Goal: Task Accomplishment & Management: Complete application form

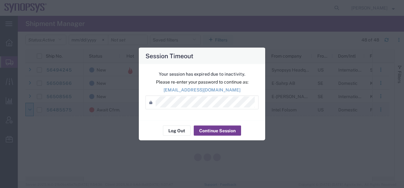
click at [209, 129] on button "Continue Session" at bounding box center [217, 131] width 47 height 10
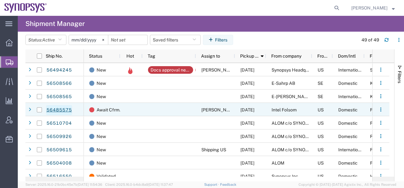
click at [59, 110] on link "56485575" at bounding box center [59, 110] width 26 height 10
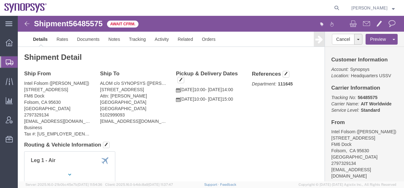
click img
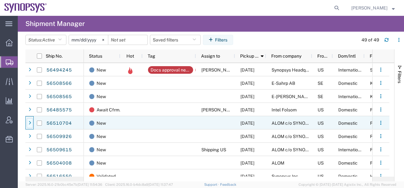
click at [28, 122] on div at bounding box center [30, 123] width 6 height 10
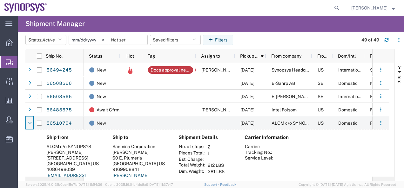
scroll to position [32, 0]
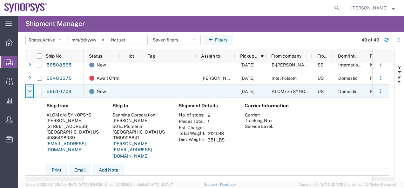
click at [29, 90] on icon at bounding box center [30, 91] width 4 height 4
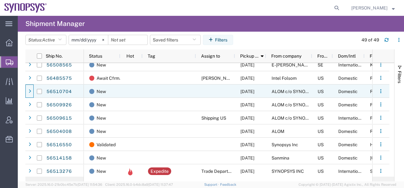
drag, startPoint x: 38, startPoint y: 92, endPoint x: 34, endPoint y: 90, distance: 4.4
click at [35, 91] on div at bounding box center [39, 91] width 12 height 13
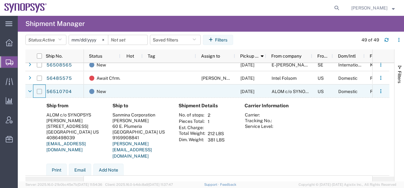
click at [40, 91] on input "Press Space to toggle row selection (unchecked)" at bounding box center [39, 91] width 5 height 5
checkbox input "true"
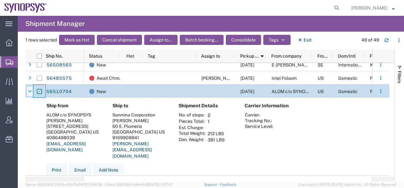
click at [30, 92] on icon at bounding box center [30, 91] width 4 height 4
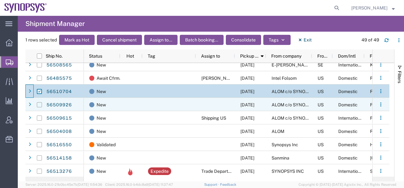
click at [39, 105] on input "Press Space to toggle row selection (unchecked)" at bounding box center [39, 104] width 5 height 5
checkbox input "true"
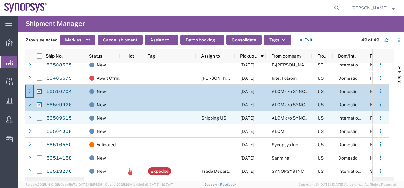
click at [38, 118] on input "Press Space to toggle row selection (unchecked)" at bounding box center [39, 118] width 5 height 5
checkbox input "true"
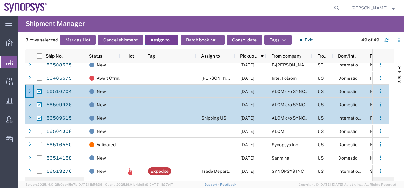
click at [163, 41] on button "Assign to..." at bounding box center [161, 40] width 33 height 10
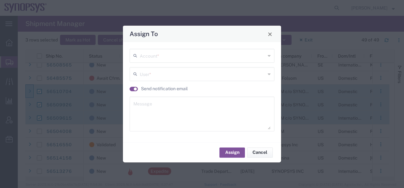
click at [139, 53] on icon at bounding box center [136, 56] width 6 height 10
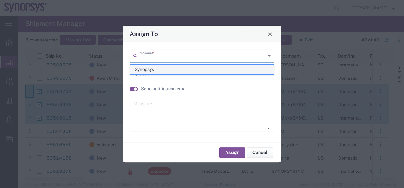
click at [143, 69] on span "Synopsys" at bounding box center [201, 70] width 143 height 10
type input "Synopsys"
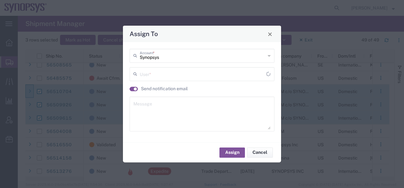
click at [145, 73] on input "text" at bounding box center [203, 73] width 126 height 11
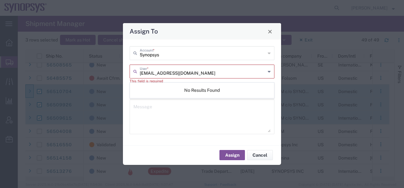
click at [188, 72] on input "[EMAIL_ADDRESS][DOMAIN_NAME]" at bounding box center [203, 71] width 126 height 11
click at [135, 74] on icon at bounding box center [136, 72] width 6 height 10
click at [193, 75] on input "[EMAIL_ADDRESS][DOMAIN_NAME]" at bounding box center [203, 71] width 126 height 11
click at [196, 73] on input "[EMAIL_ADDRESS][DOMAIN_NAME]" at bounding box center [203, 71] width 126 height 11
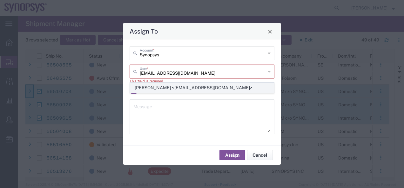
click at [142, 89] on span "[PERSON_NAME] <[EMAIL_ADDRESS][DOMAIN_NAME]>" at bounding box center [201, 88] width 143 height 10
type input "[PERSON_NAME] <[EMAIL_ADDRESS][DOMAIN_NAME]>"
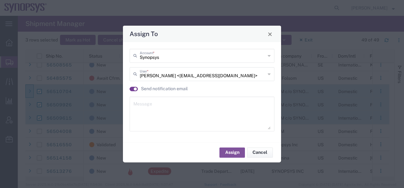
click at [135, 89] on small "button" at bounding box center [135, 89] width 3 height 3
click at [223, 153] on button "Assign" at bounding box center [231, 153] width 25 height 10
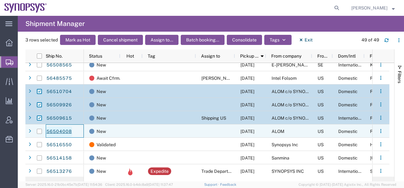
click at [60, 129] on link "56504008" at bounding box center [59, 132] width 26 height 10
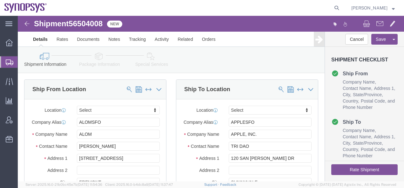
select select
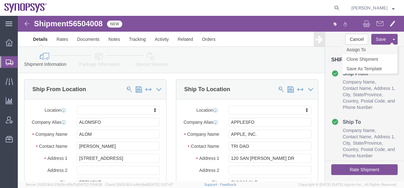
click link "Assign To"
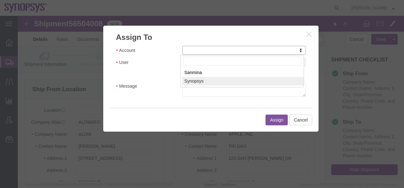
select select "117156"
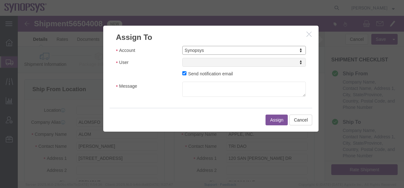
select select
drag, startPoint x: 192, startPoint y: 63, endPoint x: 174, endPoint y: 47, distance: 23.8
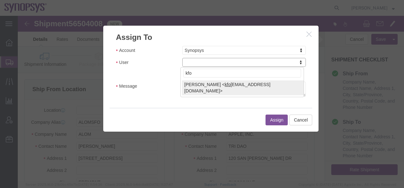
type input "kfo"
select select "98360"
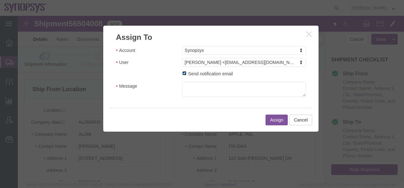
click input "Send notification email"
checkbox input "false"
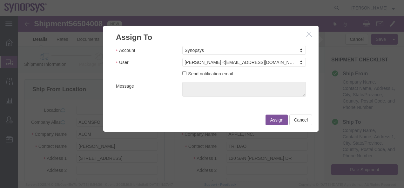
click button "Assign"
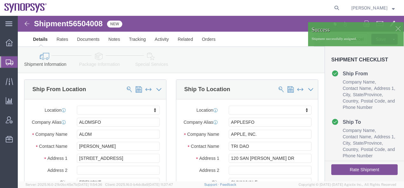
click img
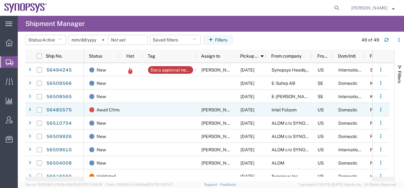
scroll to position [32, 0]
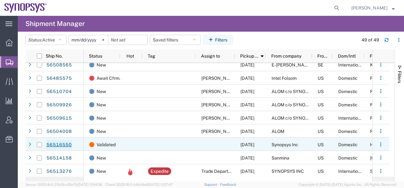
click at [54, 145] on link "56516550" at bounding box center [59, 145] width 26 height 10
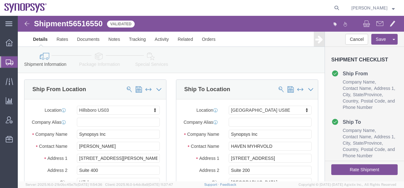
select select "63190"
select select "63203"
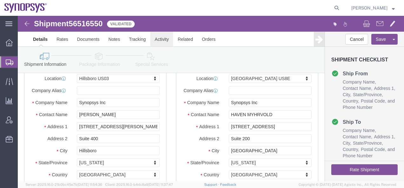
click link "Activity"
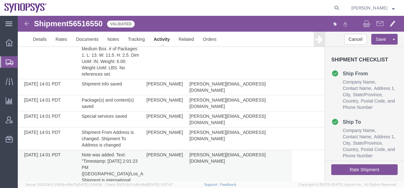
scroll to position [200, 0]
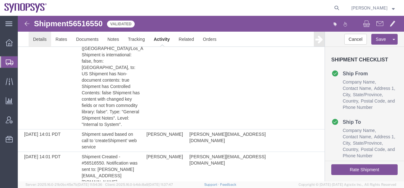
click at [45, 39] on link "Details" at bounding box center [40, 39] width 23 height 15
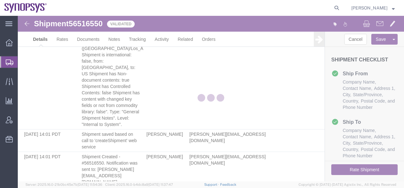
select select "63190"
select select "63203"
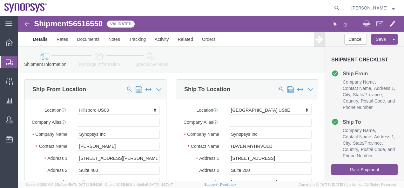
click link "Package Information"
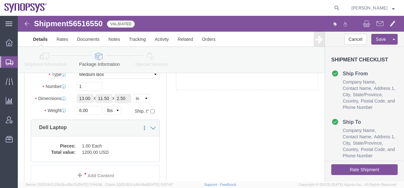
scroll to position [63, 0]
click button "Rate Shipment"
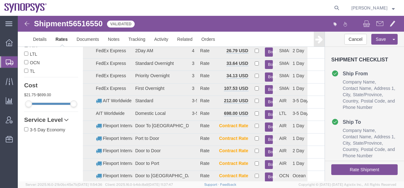
scroll to position [0, 0]
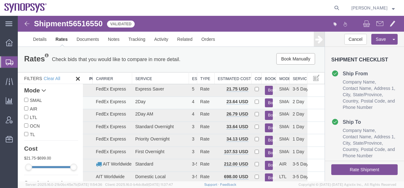
click at [265, 102] on button "Book" at bounding box center [269, 103] width 8 height 9
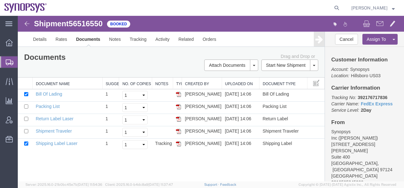
click at [28, 22] on img at bounding box center [27, 24] width 8 height 8
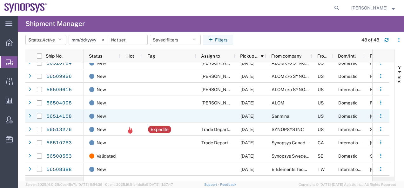
scroll to position [63, 0]
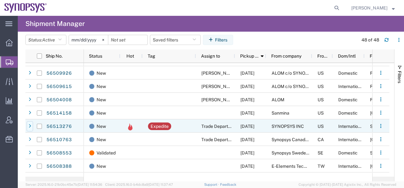
click at [28, 127] on div at bounding box center [30, 127] width 6 height 10
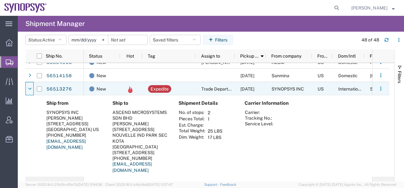
scroll to position [95, 0]
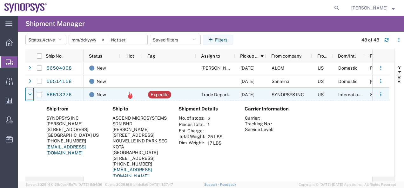
click at [31, 95] on icon at bounding box center [30, 95] width 4 height 4
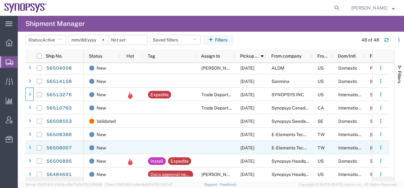
scroll to position [127, 0]
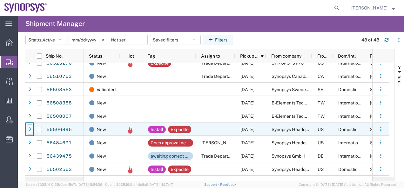
click at [30, 129] on icon at bounding box center [30, 130] width 3 height 4
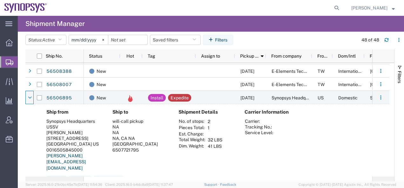
scroll to position [159, 0]
click at [61, 99] on link "56506895" at bounding box center [59, 98] width 26 height 10
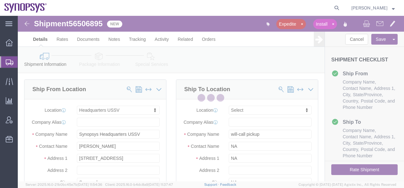
select select "63204"
select select
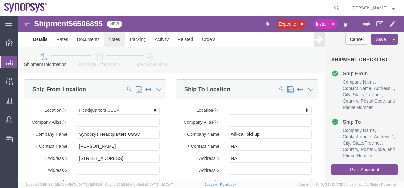
click link "Notes"
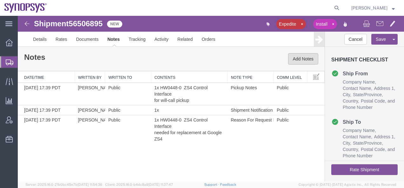
click at [292, 62] on button "Add Notes" at bounding box center [303, 58] width 30 height 11
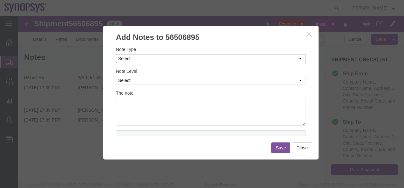
click at [133, 60] on select "Select Approval Bid Notes Carrier Change Notes Claim Notes Content Hazmat Notes…" at bounding box center [211, 58] width 190 height 9
select select "SHIPMENT_NOTES"
click at [116, 54] on select "Select Approval Bid Notes Carrier Change Notes Claim Notes Content Hazmat Notes…" at bounding box center [211, 58] width 190 height 9
click at [129, 78] on select "Select Private to Account Private to Vendor Public" at bounding box center [211, 80] width 190 height 9
select select "PUBLIC"
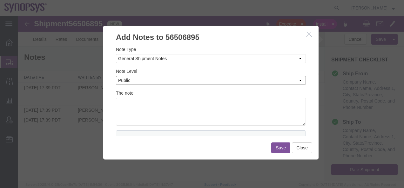
click at [116, 76] on select "Select Private to Account Private to Vendor Public" at bounding box center [211, 80] width 190 height 9
click at [128, 105] on textarea at bounding box center [211, 112] width 190 height 28
type textarea "R"
type textarea "C"
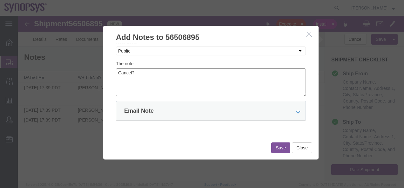
scroll to position [30, 0]
type textarea "Cancel?"
click at [295, 111] on icon at bounding box center [297, 111] width 4 height 4
click at [159, 130] on input "This Note" at bounding box center [158, 130] width 4 height 4
radio input "true"
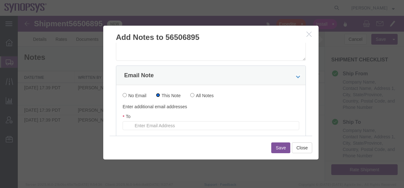
scroll to position [126, 0]
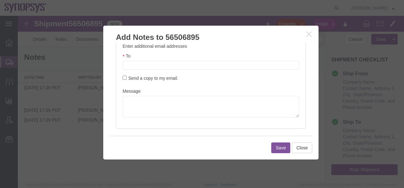
click at [132, 67] on input "text" at bounding box center [168, 65] width 74 height 8
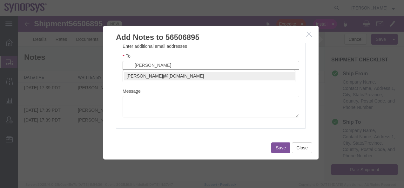
type input "[PERSON_NAME]"
type input "[PERSON_NAME][EMAIL_ADDRESS][DOMAIN_NAME]"
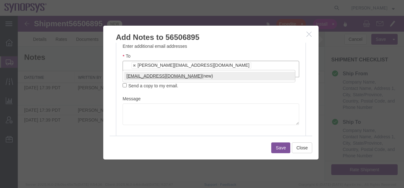
type input "[EMAIL_ADDRESS][DOMAIN_NAME]"
type input "[PERSON_NAME][EMAIL_ADDRESS][DOMAIN_NAME],[EMAIL_ADDRESS][DOMAIN_NAME]"
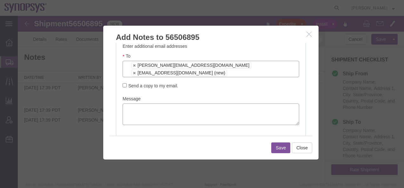
click at [132, 104] on textarea at bounding box center [210, 115] width 176 height 22
click at [128, 108] on textarea "[PERSON_NAME], IS this a valid shipment request?" at bounding box center [210, 115] width 176 height 22
type textarea "[PERSON_NAME], Is this a valid shipment request?"
click at [279, 147] on button "Save" at bounding box center [280, 148] width 19 height 11
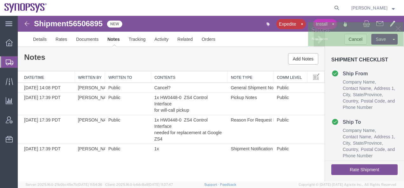
click at [28, 25] on img at bounding box center [27, 24] width 8 height 8
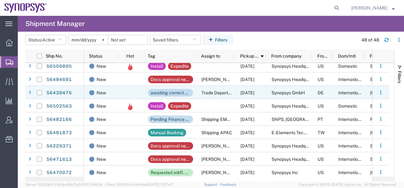
scroll to position [159, 0]
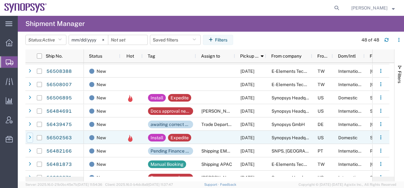
click at [28, 138] on div at bounding box center [30, 138] width 6 height 10
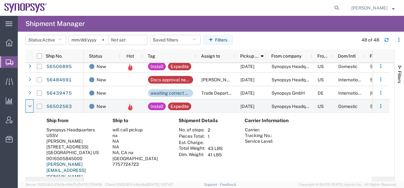
scroll to position [190, 0]
click at [56, 108] on link "56502563" at bounding box center [59, 107] width 26 height 10
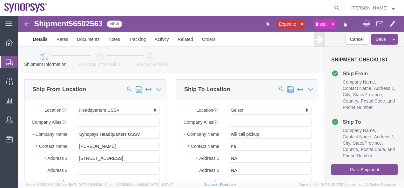
select select "63204"
select select
click link "Notes"
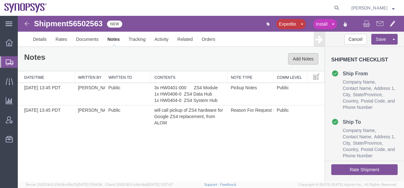
click at [299, 59] on button "Add Notes" at bounding box center [303, 58] width 30 height 11
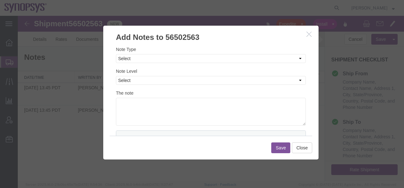
click at [125, 64] on div "Note Type Select Approval Bid Notes Carrier Change Notes Claim Notes Content Ha…" at bounding box center [211, 86] width 190 height 80
click at [124, 61] on select "Select Approval Bid Notes Carrier Change Notes Claim Notes Content Hazmat Notes…" at bounding box center [211, 58] width 190 height 9
select select "SHIPMENT_NOTES"
click at [116, 54] on select "Select Approval Bid Notes Carrier Change Notes Claim Notes Content Hazmat Notes…" at bounding box center [211, 58] width 190 height 9
click at [128, 83] on select "Select Private to Account Private to Vendor Public" at bounding box center [211, 80] width 190 height 9
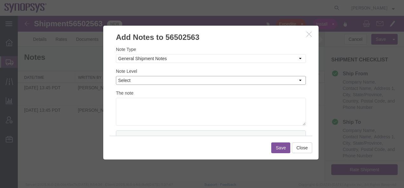
select select "PUBLIC"
click at [116, 76] on select "Select Private to Account Private to Vendor Public" at bounding box center [211, 80] width 190 height 9
click at [125, 106] on textarea at bounding box center [211, 112] width 190 height 28
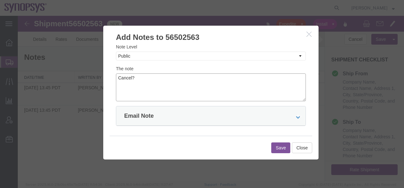
scroll to position [30, 0]
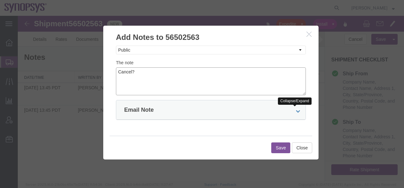
type textarea "Cancel?"
click at [295, 111] on icon at bounding box center [297, 111] width 4 height 4
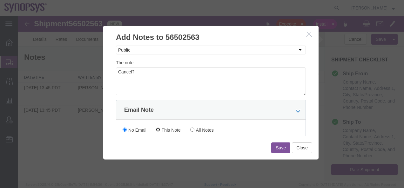
click at [160, 130] on input "This Note" at bounding box center [158, 130] width 4 height 4
radio input "true"
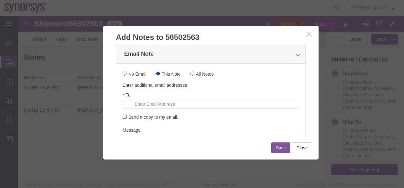
scroll to position [94, 0]
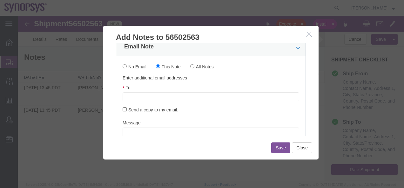
click at [145, 98] on input "text" at bounding box center [168, 97] width 74 height 8
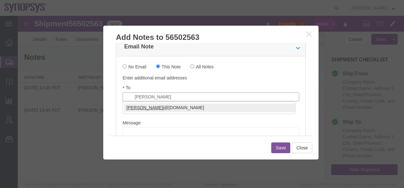
type input "[PERSON_NAME]"
type input "[PERSON_NAME][EMAIL_ADDRESS][DOMAIN_NAME]"
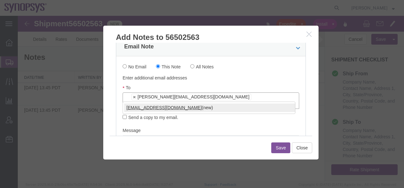
type input "[EMAIL_ADDRESS][DOMAIN_NAME]"
type input "[PERSON_NAME][EMAIL_ADDRESS][DOMAIN_NAME],[EMAIL_ADDRESS][DOMAIN_NAME]"
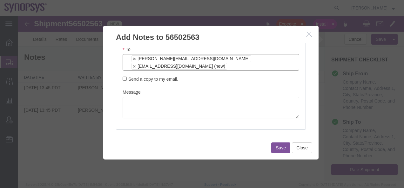
scroll to position [134, 0]
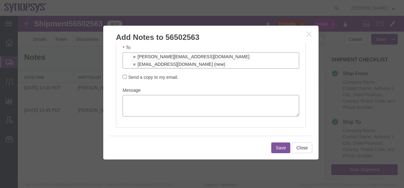
click at [130, 95] on textarea at bounding box center [210, 106] width 176 height 22
type textarea "[PERSON_NAME], Is this a valid shipment request?"
click at [276, 147] on button "Save" at bounding box center [280, 148] width 19 height 11
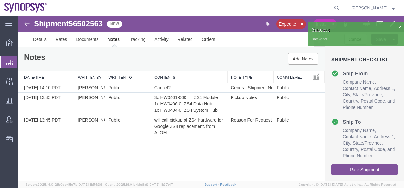
click at [25, 24] on img at bounding box center [27, 24] width 8 height 8
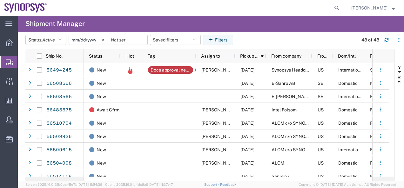
click at [0, 0] on span "Create Shipment" at bounding box center [0, 0] width 0 height 0
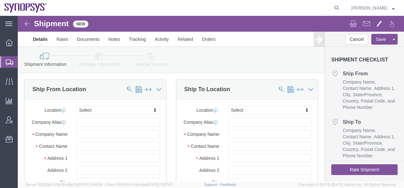
select select
click button "Cancel"
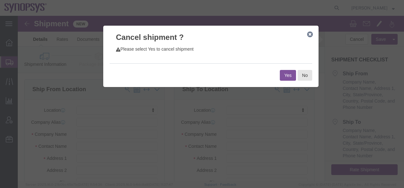
click button "Yes"
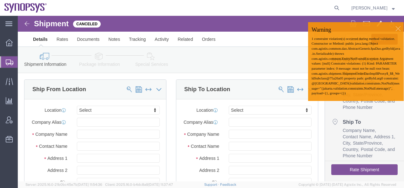
click div
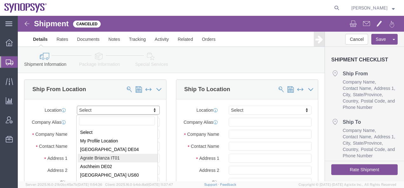
select select "63137"
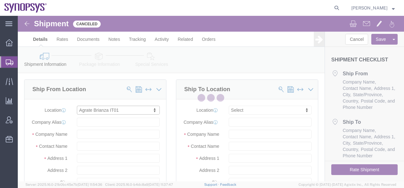
type input "IT01"
type input "Synopsys SRL"
type input "[STREET_ADDRESS]"
type input "Palazzo Sirio Ing 3"
type input "Agrate Brianza"
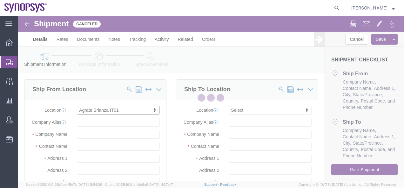
select select "IT"
type input "20864"
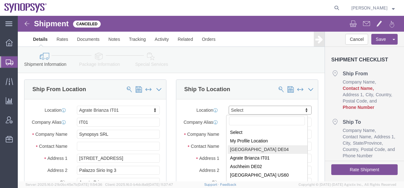
select select "63094"
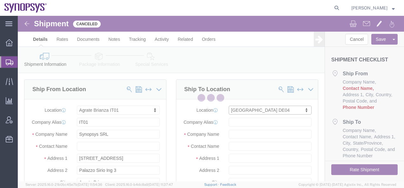
type input "DE04"
type input "Synopsys GmbH"
type input "[STREET_ADDRESS]"
type input "[GEOGRAPHIC_DATA]"
select select "DE"
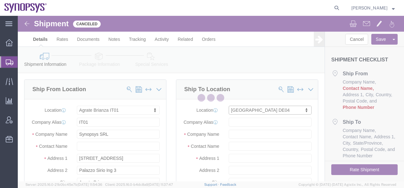
type input "52072"
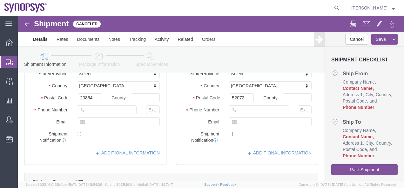
scroll to position [95, 0]
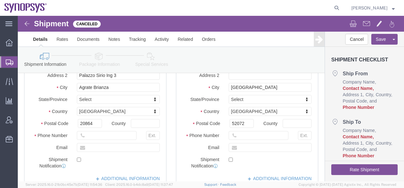
click icon
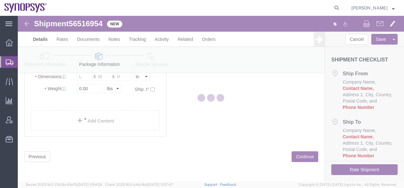
scroll to position [48, 0]
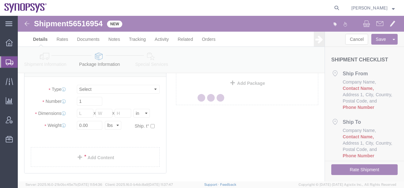
select select "CBOX"
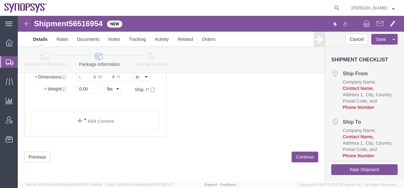
scroll to position [21, 0]
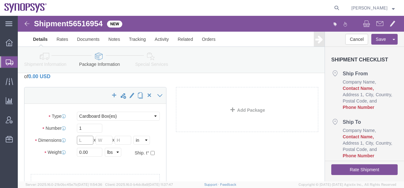
click input "text"
type input "1"
click input "text"
type input "1"
drag, startPoint x: 107, startPoint y: 124, endPoint x: 115, endPoint y: 125, distance: 8.0
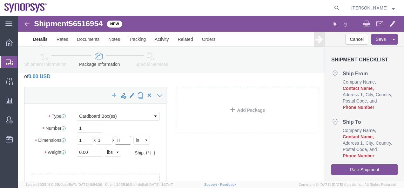
click input "text"
type input "1"
click input "0.00"
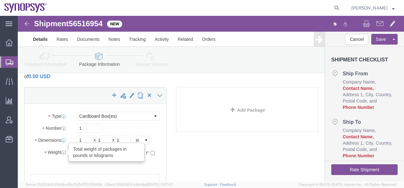
drag, startPoint x: 73, startPoint y: 137, endPoint x: 45, endPoint y: 138, distance: 28.3
click div "Weight Total weight of packages in pounds or kilograms 0.010 Select kgs lbs Shi…"
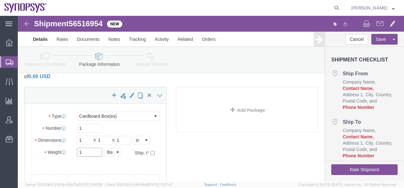
type input "1"
click ul
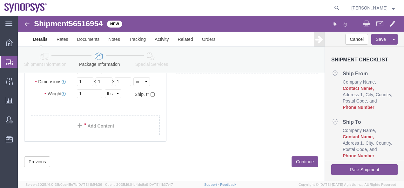
scroll to position [84, 0]
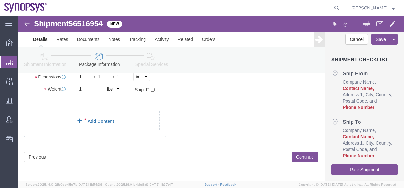
click link "Add Content"
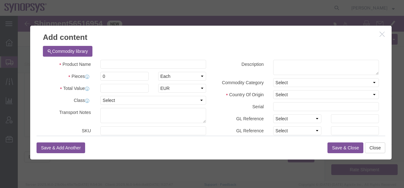
click button "Commodity library"
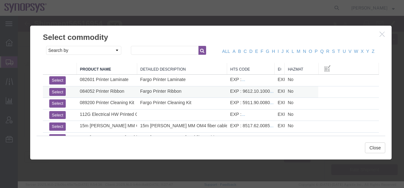
click button "Select"
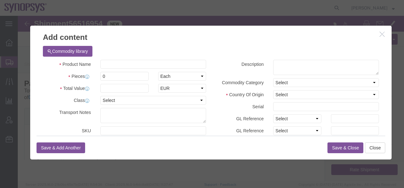
scroll to position [0, 0]
select select "50"
type input "9612.10.1000"
type input "EAR99"
select select "BIS"
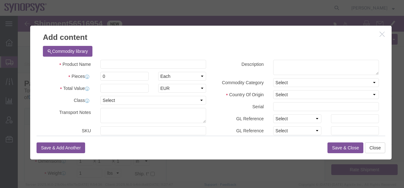
type input "084052 Printer Ribbon"
type textarea "Fargo Printer Ribbon"
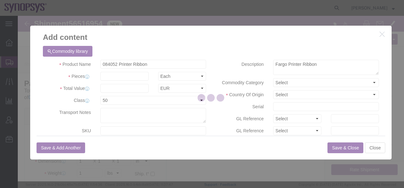
select select "NLR"
click at [339, 149] on div at bounding box center [211, 99] width 386 height 166
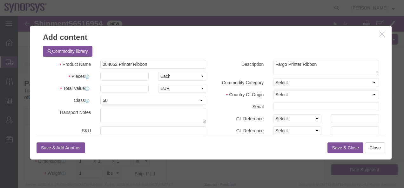
click button "Save & Close"
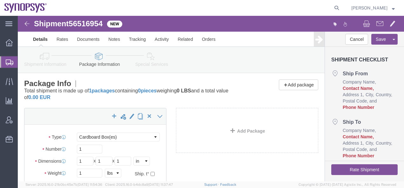
scroll to position [63, 0]
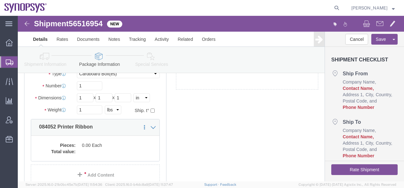
click icon
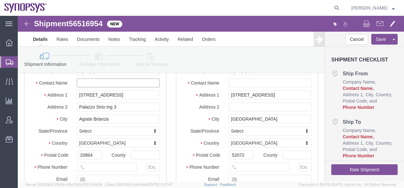
click input "text"
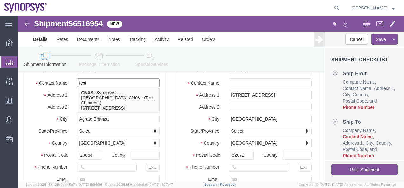
type input "test"
click input "text"
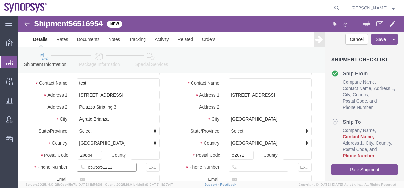
type input "6505551212"
click input "text"
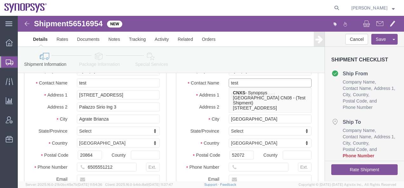
scroll to position [95, 0]
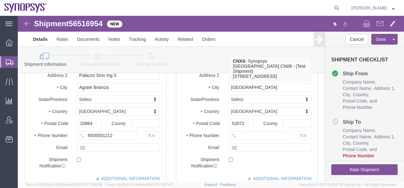
type input "test"
click input "text"
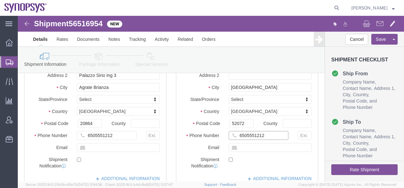
scroll to position [16, 0]
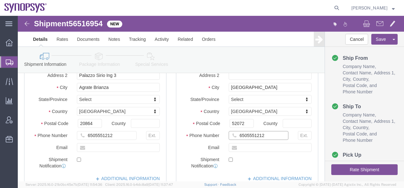
type input "6505551212"
click button "Rate Shipment"
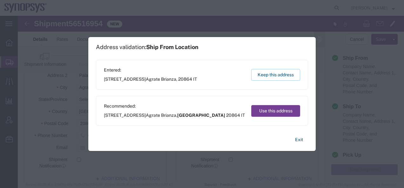
click at [259, 113] on button "Use this address" at bounding box center [275, 111] width 49 height 12
select select "09"
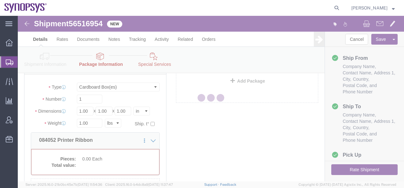
select select "CBOX"
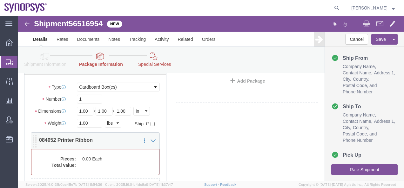
click dd "0.00 Each"
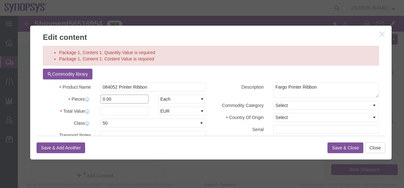
drag, startPoint x: 93, startPoint y: 82, endPoint x: 74, endPoint y: 81, distance: 18.4
click div "Pieces 0.00 Select Bag Barrels 100Board Feet Bottle Box Blister Pack Carats Can…"
type input "1"
click input "text"
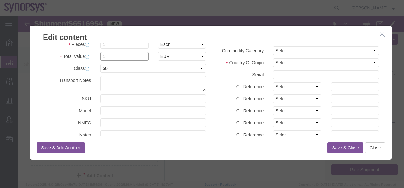
scroll to position [63, 0]
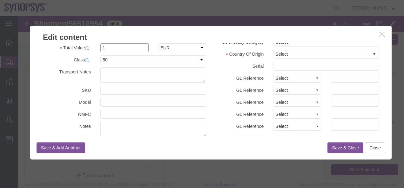
type input "1"
click select "Select [GEOGRAPHIC_DATA] [GEOGRAPHIC_DATA] [GEOGRAPHIC_DATA] [GEOGRAPHIC_DATA] …"
select select "DZ"
click select "Select [GEOGRAPHIC_DATA] [GEOGRAPHIC_DATA] [GEOGRAPHIC_DATA] [GEOGRAPHIC_DATA] …"
click button "Save & Close"
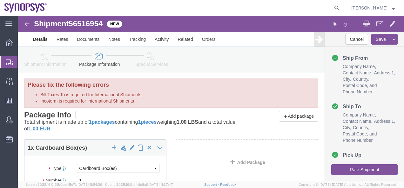
scroll to position [0, 0]
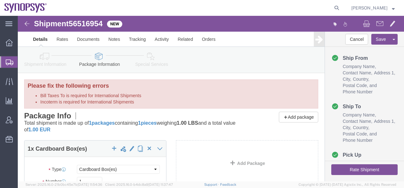
click icon
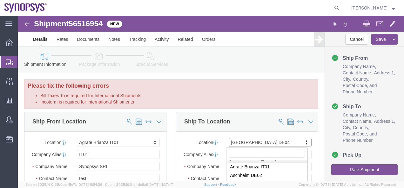
scroll to position [17, 0]
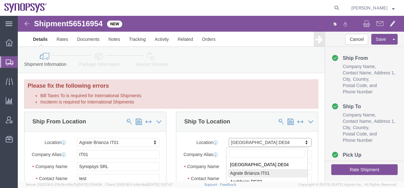
select select "63137"
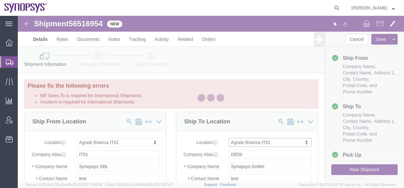
type input "IT01"
type input "Synopsys SRL"
type input "[STREET_ADDRESS]"
type input "Palazzo Sirio Ing 3"
type input "Agrate Brianza"
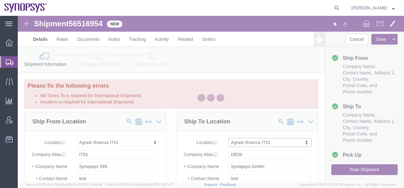
select select "IT"
type input "20864"
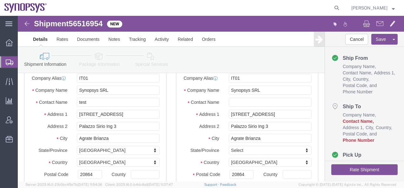
scroll to position [95, 0]
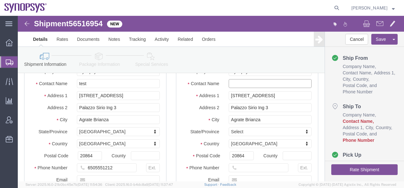
click input "text"
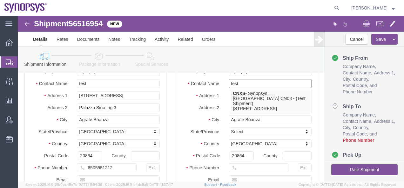
type input "test"
click input "text"
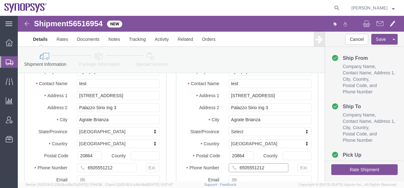
type input "6505551212"
click button "Rate Shipment"
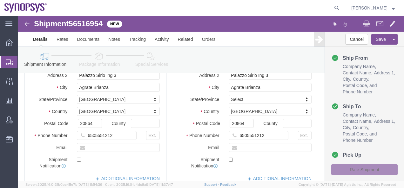
scroll to position [63, 0]
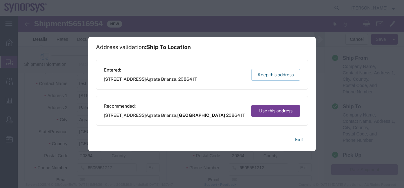
click at [271, 113] on button "Use this address" at bounding box center [275, 111] width 49 height 12
select select "09"
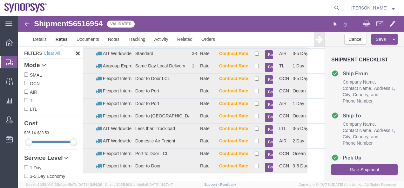
scroll to position [0, 0]
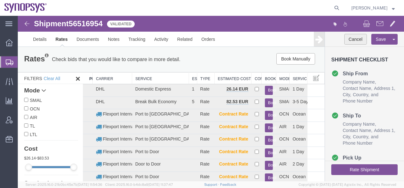
click at [349, 37] on button "Cancel" at bounding box center [355, 39] width 23 height 11
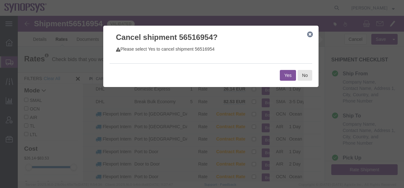
click at [291, 75] on button "Yes" at bounding box center [288, 75] width 16 height 11
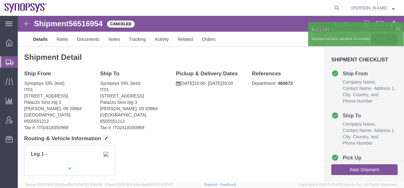
click div
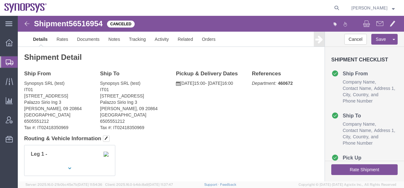
click img
